Goal: Book appointment/travel/reservation

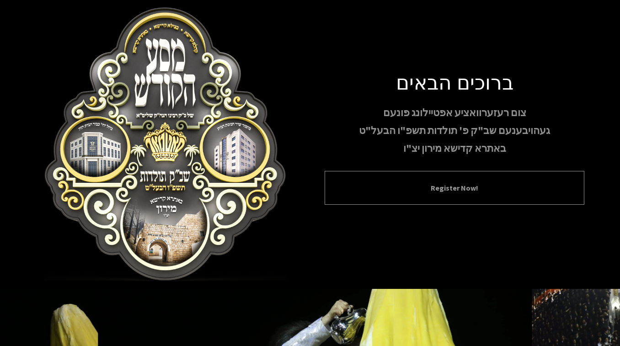
click at [425, 185] on button "Register Now!" at bounding box center [454, 188] width 237 height 11
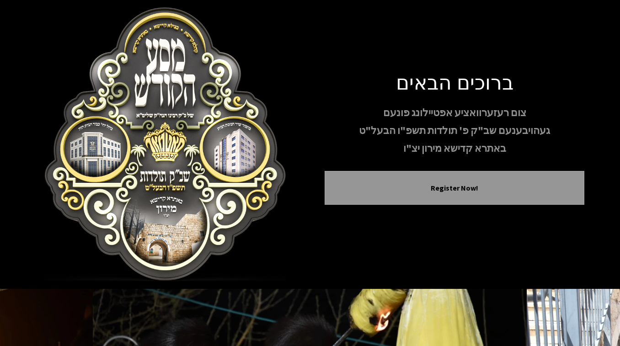
click at [421, 270] on div "ברוכים הבאים צום רעזערוואציע אפטיילונג פונעם געהויבענעם שב"ק פ' תולדות תשפ"ו הב…" at bounding box center [310, 144] width 549 height 274
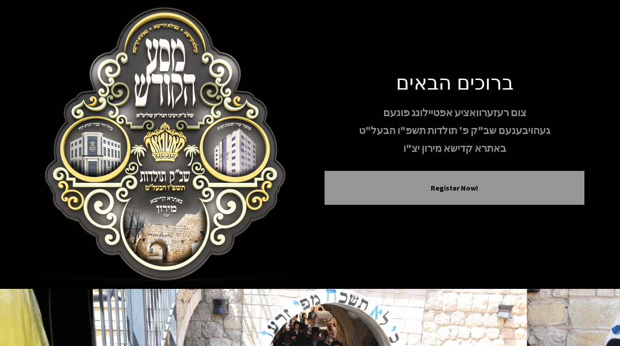
click at [452, 30] on div "ברוכים הבאים צום רעזערוואציע אפטיילונג פונעם געהויבענעם שב"ק פ' תולדות תשפ"ו הב…" at bounding box center [310, 144] width 549 height 274
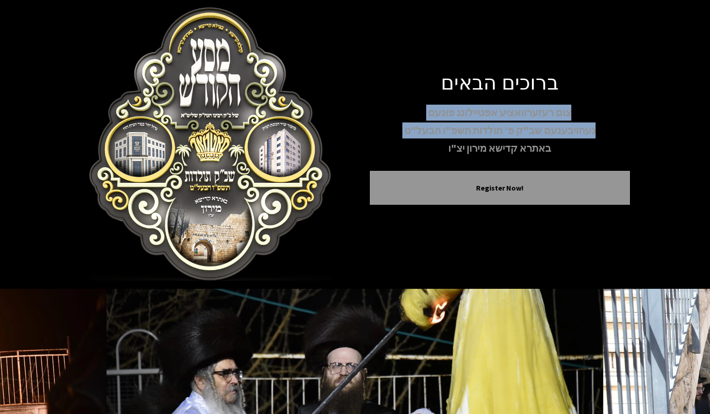
drag, startPoint x: 549, startPoint y: 149, endPoint x: 458, endPoint y: 97, distance: 104.4
click at [458, 97] on div "ברוכים הבאים צום רעזערוואציע אפטיילונג פונעם געהויבענעם שב"ק פ' תולדות תשפ"ו הב…" at bounding box center [500, 145] width 260 height 150
click at [469, 119] on p "צום רעזערוואציע אפטיילונג פונעם" at bounding box center [500, 113] width 260 height 16
